Goal: Task Accomplishment & Management: Manage account settings

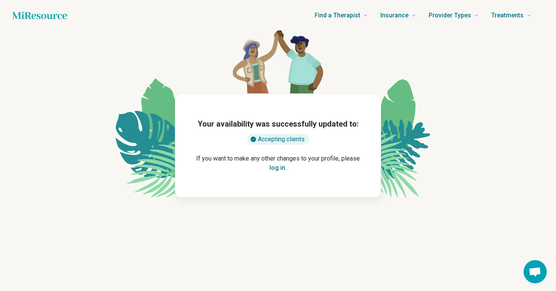
click at [290, 262] on div "Find a Therapist Mental Health Conditions [MEDICAL_DATA] Anxiety [MEDICAL_DATA]…" at bounding box center [278, 145] width 556 height 291
click at [280, 170] on button "log in" at bounding box center [278, 167] width 16 height 9
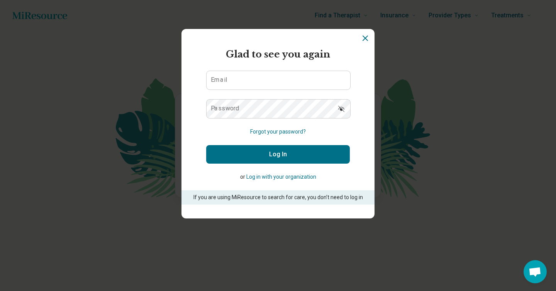
click at [250, 70] on form "Glad to see you again Email Password Forgot your password? Log In or Log in wit…" at bounding box center [278, 126] width 144 height 157
click at [253, 80] on input "Email" at bounding box center [279, 80] width 144 height 19
type input "**********"
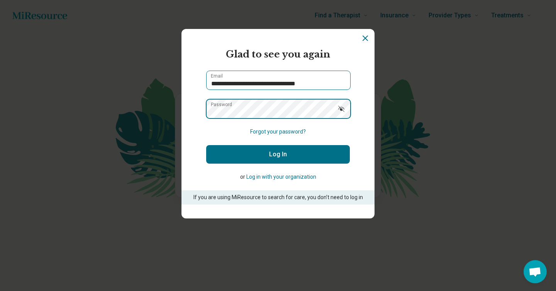
click at [206, 145] on button "Log In" at bounding box center [278, 154] width 144 height 19
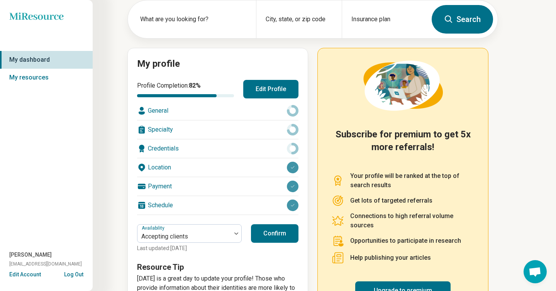
scroll to position [61, 0]
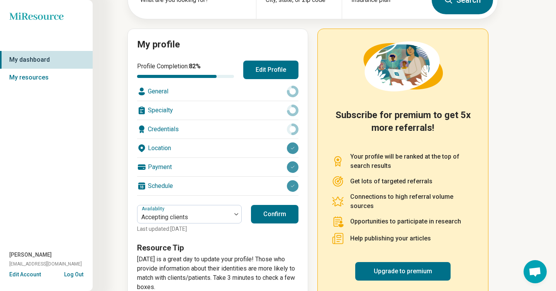
click at [180, 188] on div "Schedule" at bounding box center [217, 186] width 161 height 19
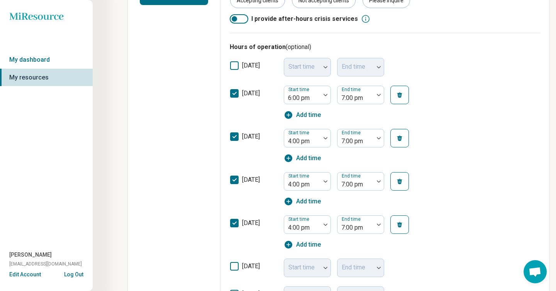
scroll to position [165, 0]
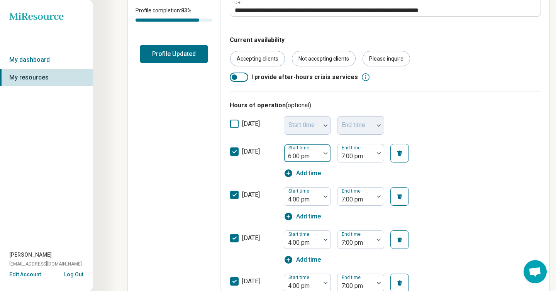
click at [311, 155] on div at bounding box center [302, 156] width 30 height 11
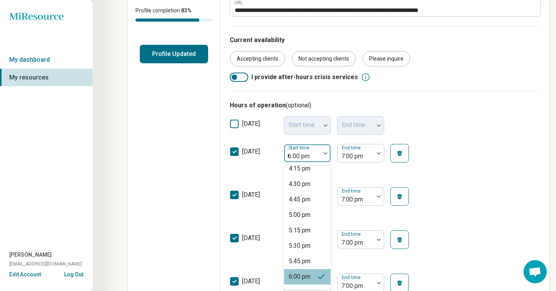
scroll to position [0, 0]
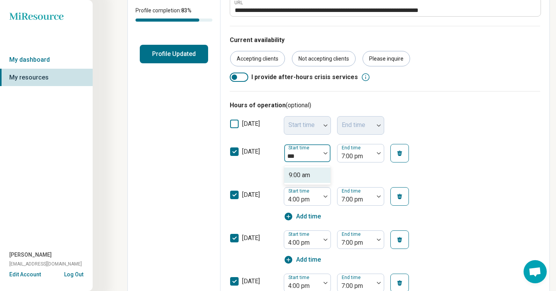
type input "****"
click at [321, 171] on div "9:00 am" at bounding box center [307, 175] width 46 height 15
click at [351, 158] on div at bounding box center [356, 156] width 30 height 11
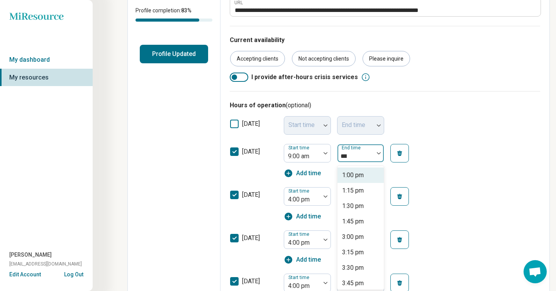
type input "****"
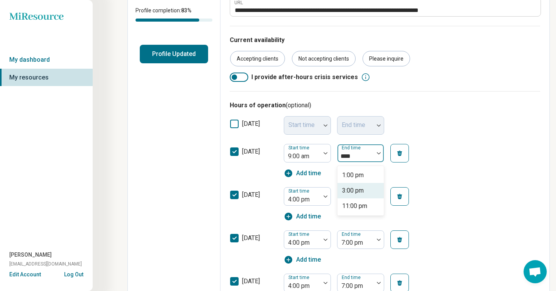
click at [355, 194] on div "3:00 pm" at bounding box center [353, 190] width 22 height 9
click at [463, 180] on div "[DATE] Start time 9:00 am End time 3:00 pm Add time" at bounding box center [385, 160] width 311 height 43
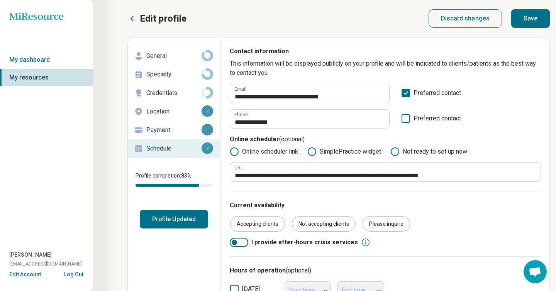
click at [527, 17] on button "Save" at bounding box center [530, 18] width 39 height 19
